Goal: Task Accomplishment & Management: Manage account settings

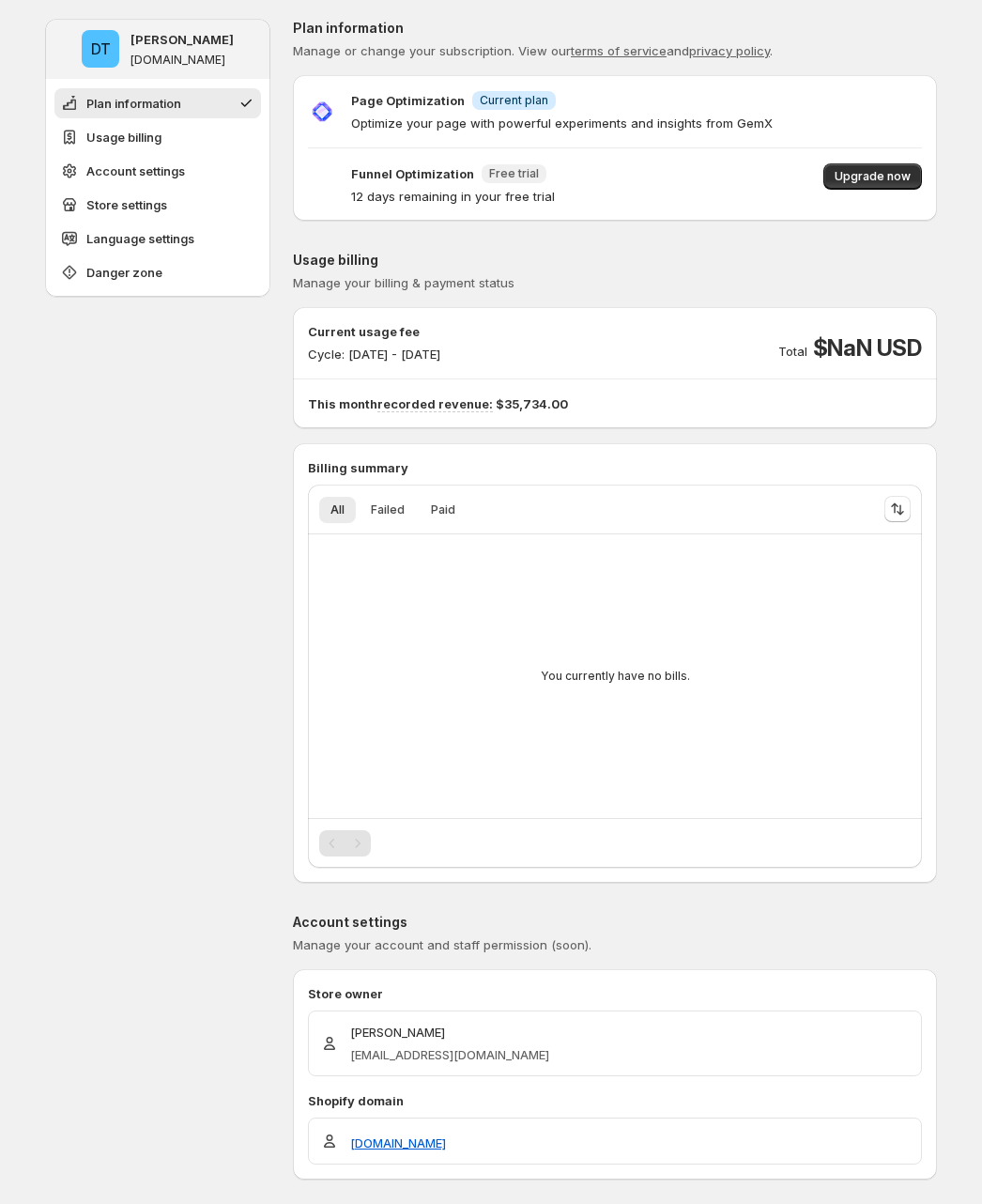
click at [869, 336] on span "$NaN USD" at bounding box center [867, 348] width 109 height 30
click at [359, 285] on span "Manage your billing & payment status" at bounding box center [404, 282] width 222 height 15
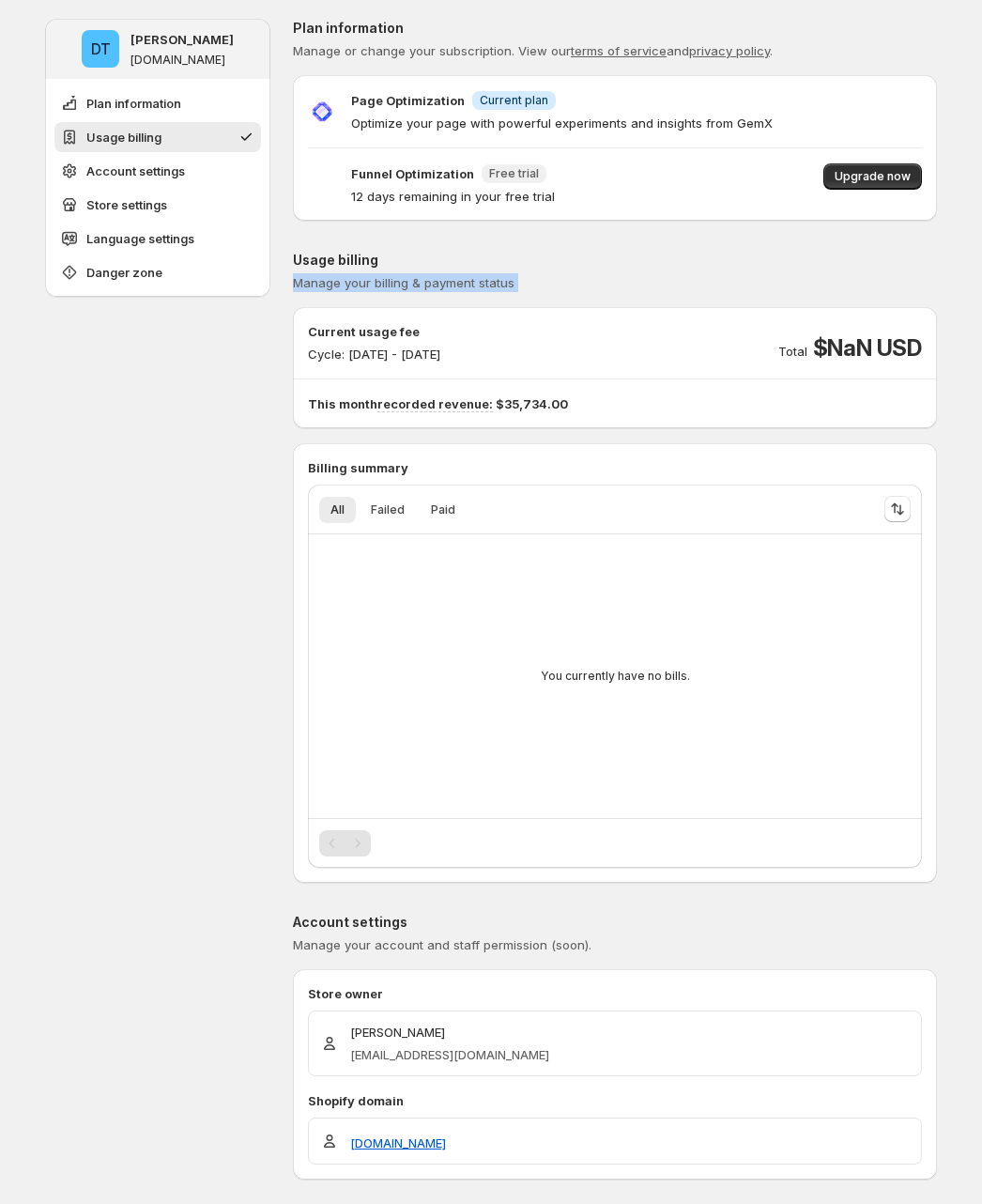
scroll to position [464, 0]
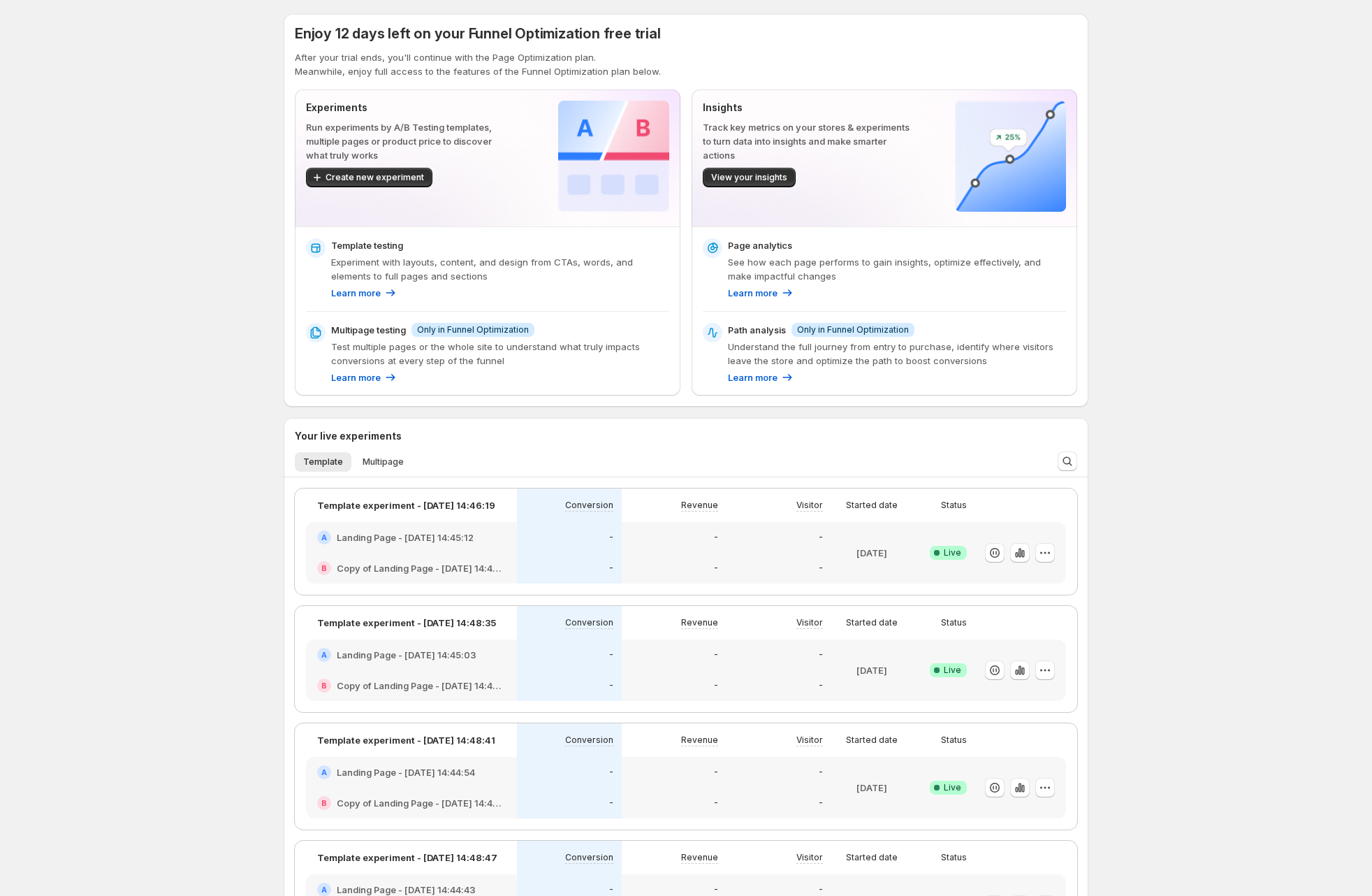
click at [730, 212] on div "Insights Track key metrics on your stores & experiments to turn data into insig…" at bounding box center [884, 158] width 386 height 137
click at [381, 455] on button "Multipage" at bounding box center [383, 462] width 58 height 20
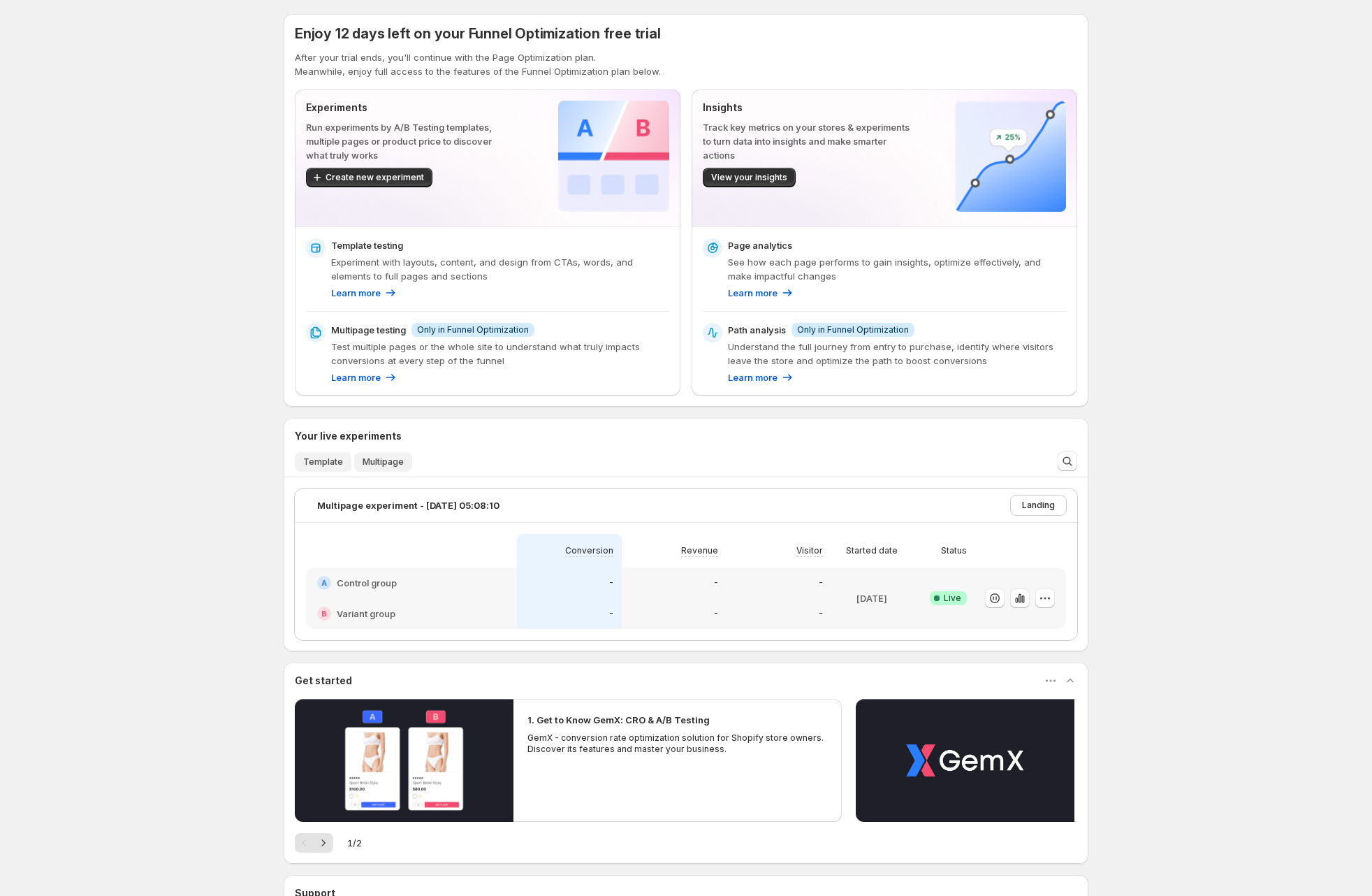
drag, startPoint x: 381, startPoint y: 455, endPoint x: 334, endPoint y: 463, distance: 47.7
click at [334, 463] on span "Template" at bounding box center [323, 462] width 40 height 11
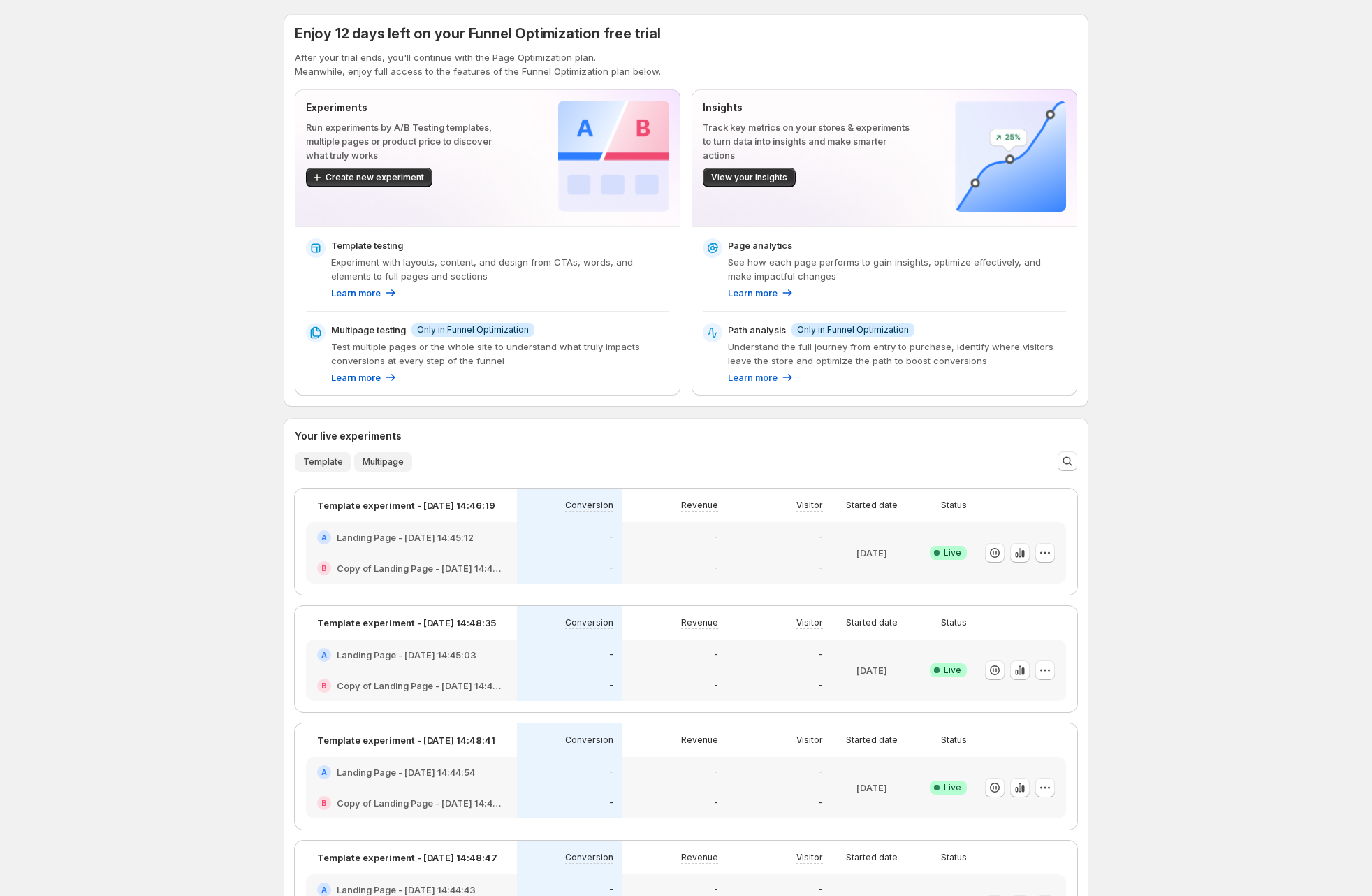
click at [374, 462] on span "Multipage" at bounding box center [383, 462] width 41 height 11
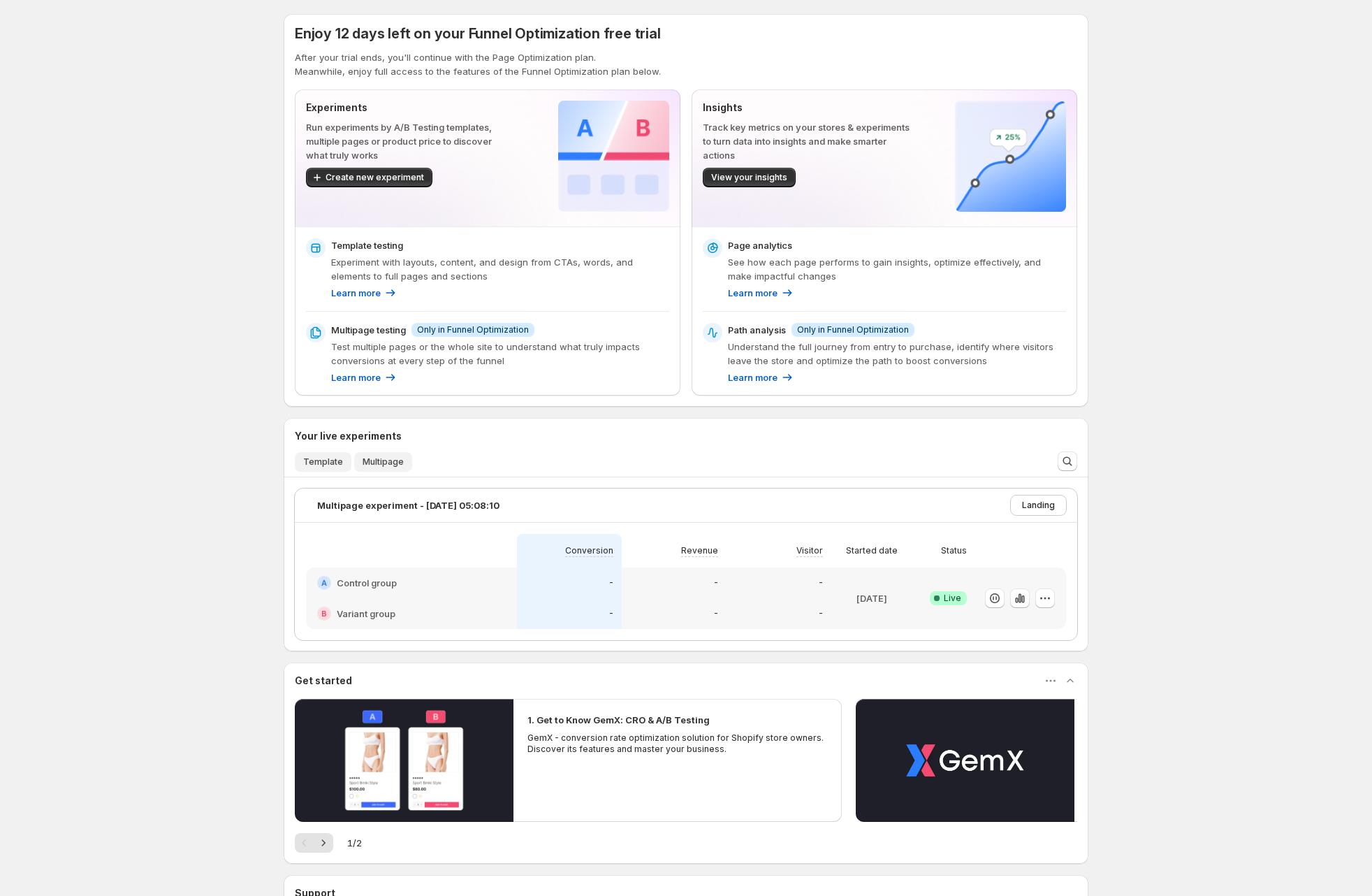
click at [328, 462] on span "Template" at bounding box center [323, 462] width 40 height 11
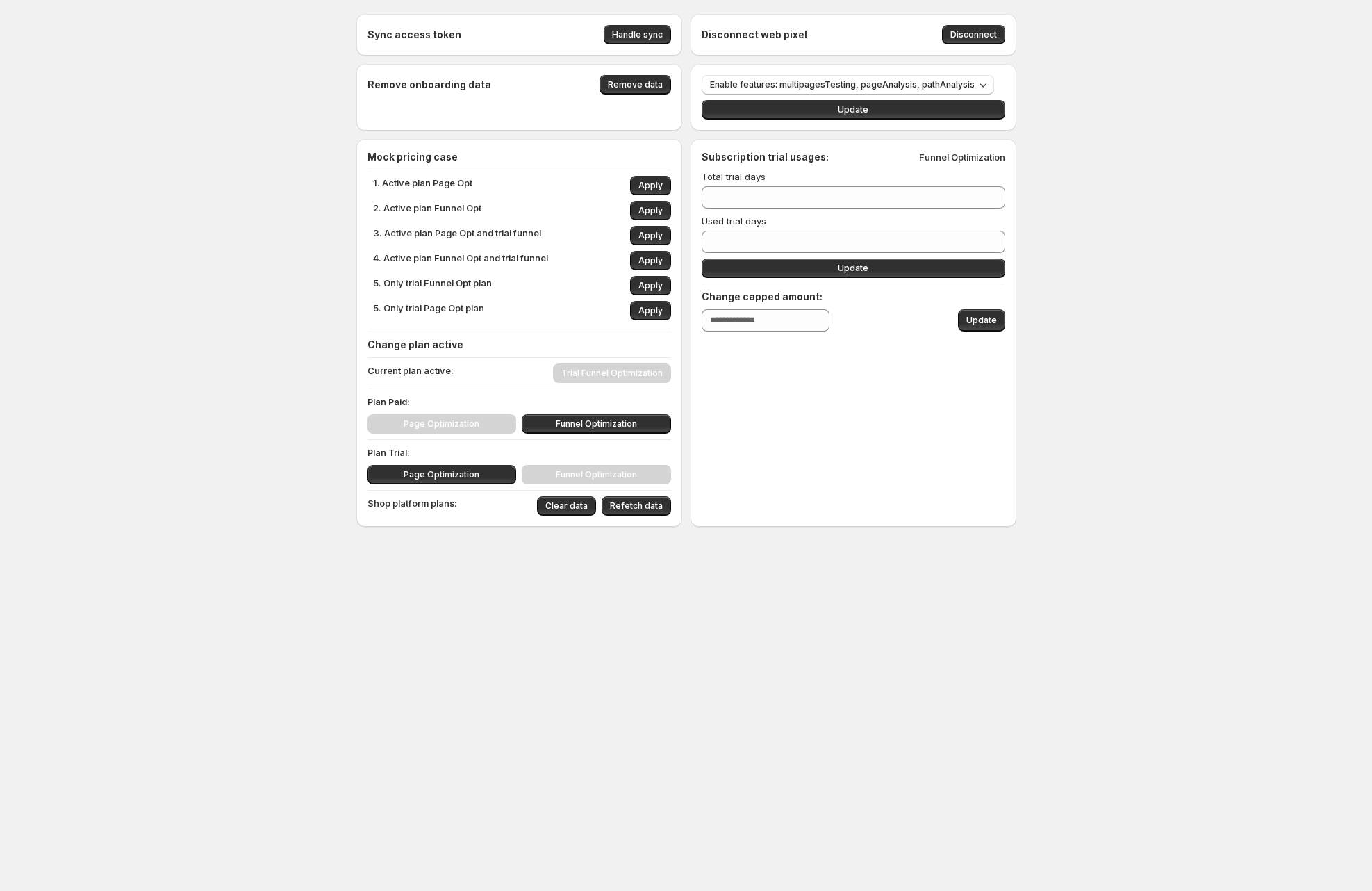
click at [128, 297] on div "Sync access token Handle sync Disconnect web pixel Disconnect Remove onboarding…" at bounding box center [686, 301] width 1372 height 602
click at [149, 160] on div "Sync access token Handle sync Disconnect web pixel Disconnect Remove onboarding…" at bounding box center [686, 301] width 1372 height 602
